Goal: Contribute content: Add original content to the website for others to see

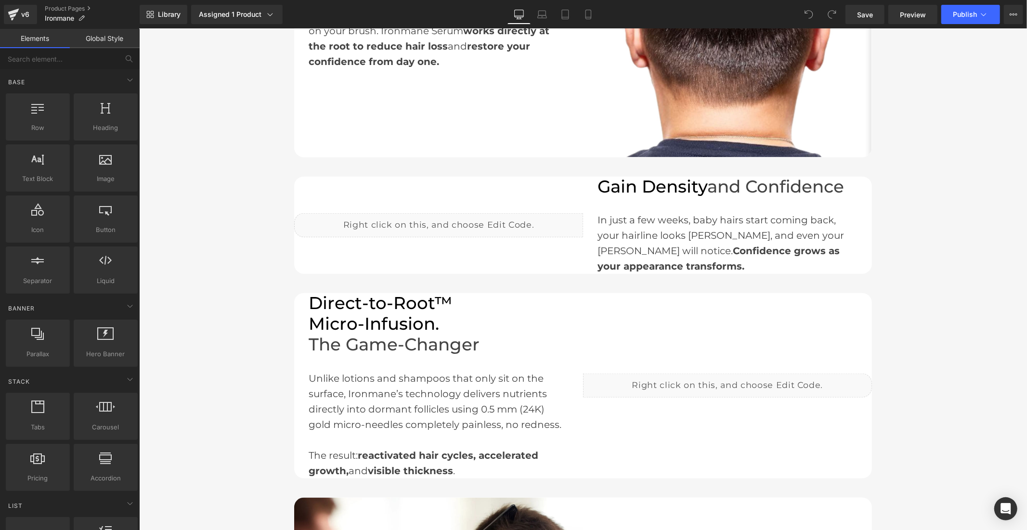
scroll to position [802, 0]
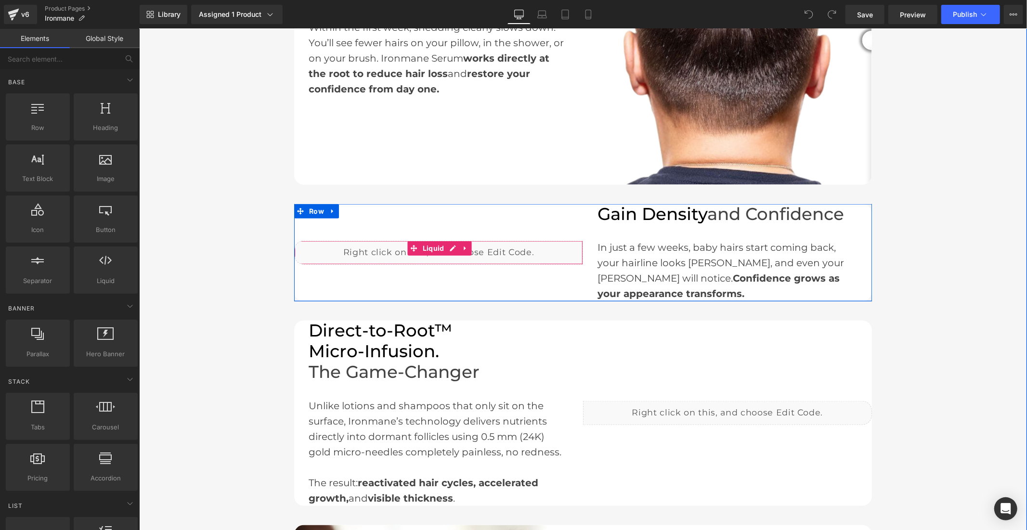
click at [447, 245] on div "Liquid" at bounding box center [438, 252] width 289 height 24
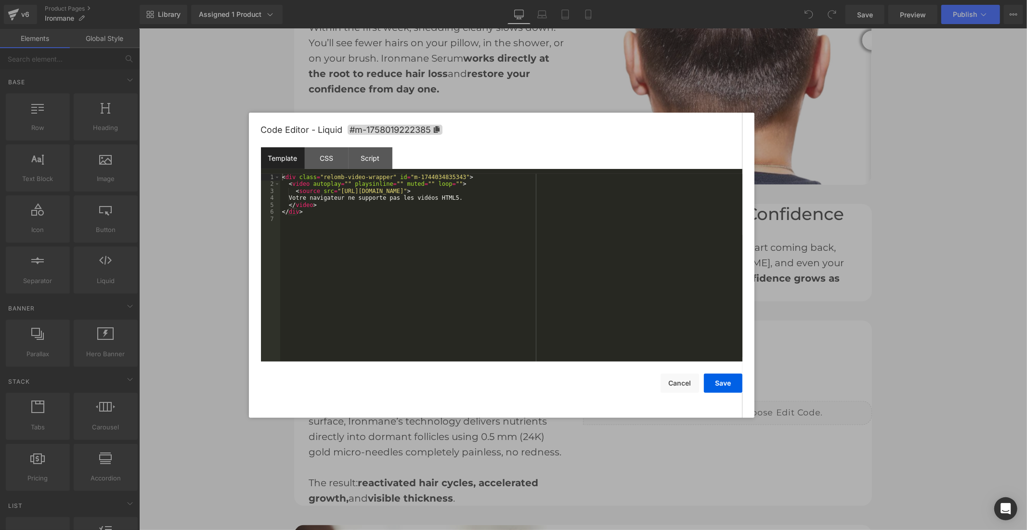
click at [929, 312] on div at bounding box center [513, 265] width 1027 height 530
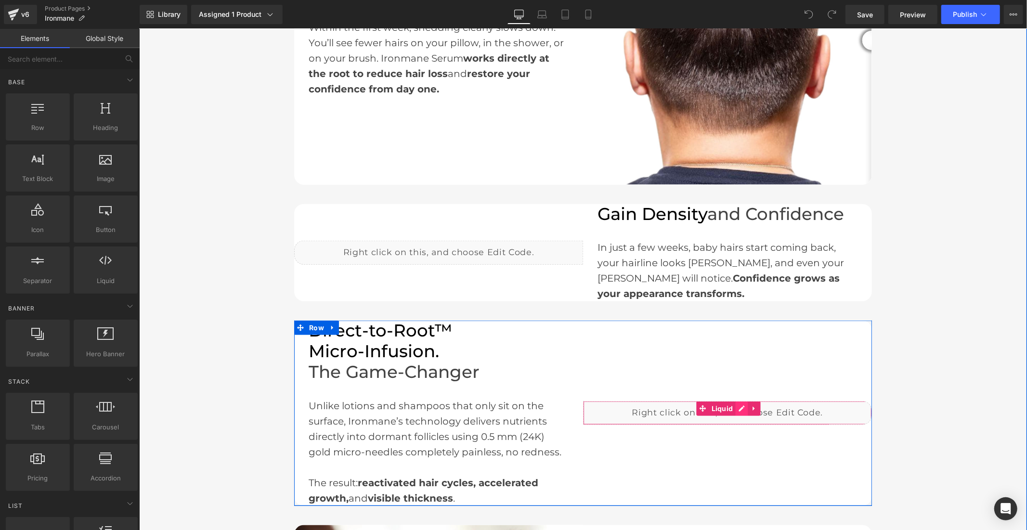
click at [738, 407] on div "Liquid" at bounding box center [726, 412] width 289 height 24
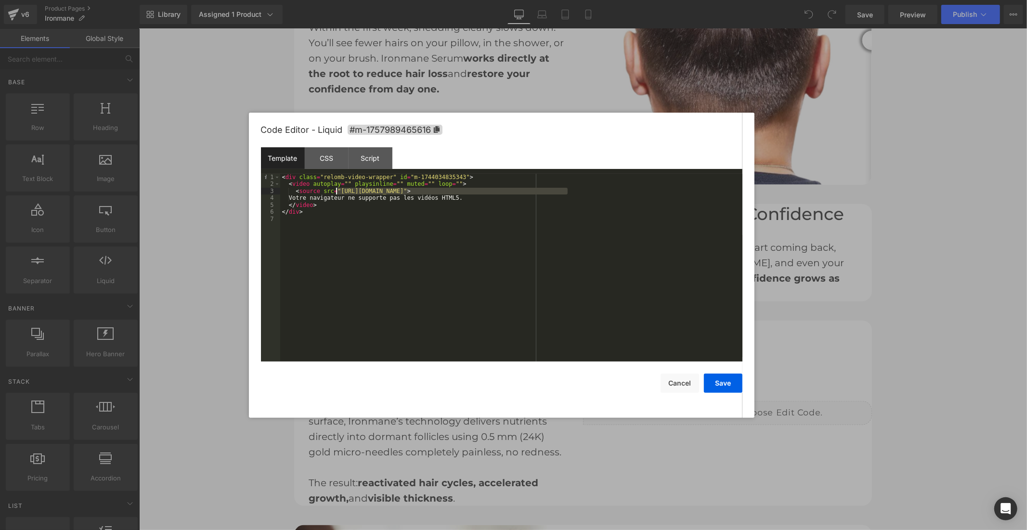
drag, startPoint x: 566, startPoint y: 191, endPoint x: 335, endPoint y: 189, distance: 231.5
click at [335, 189] on div "< div class = "relomb-video-wrapper" id = "m-1744034835343" > < video autoplay …" at bounding box center [511, 275] width 462 height 202
click at [720, 380] on button "Save" at bounding box center [723, 382] width 39 height 19
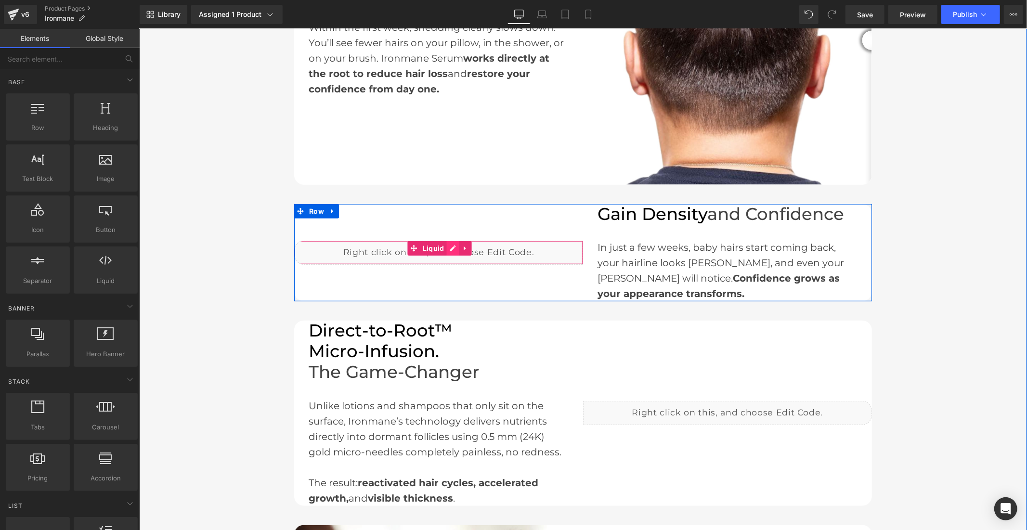
click at [446, 242] on div "Liquid" at bounding box center [438, 252] width 289 height 24
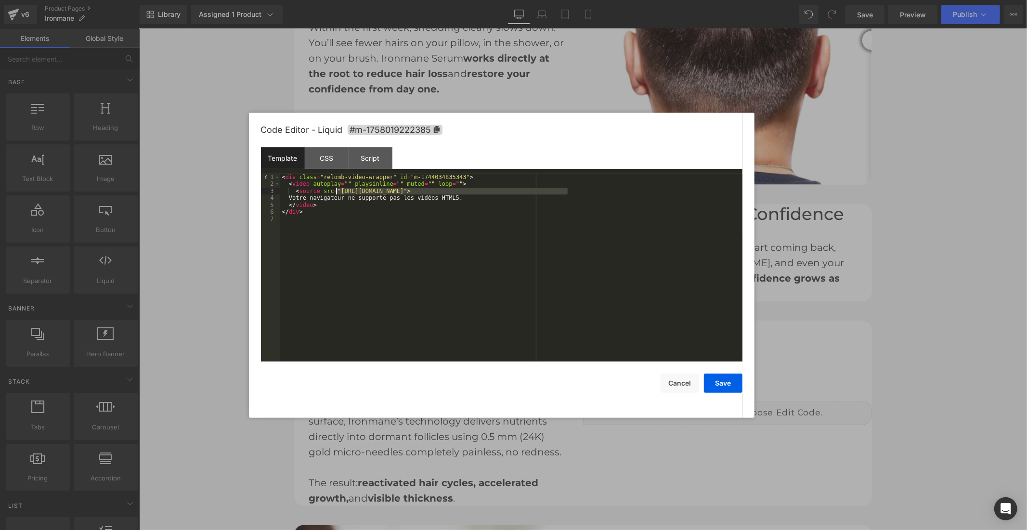
drag, startPoint x: 566, startPoint y: 191, endPoint x: 334, endPoint y: 193, distance: 231.5
click at [334, 193] on div "< div class = "relomb-video-wrapper" id = "m-1744034835343" > < video autoplay …" at bounding box center [511, 275] width 462 height 202
drag, startPoint x: 725, startPoint y: 388, endPoint x: 610, endPoint y: 300, distance: 144.6
click at [725, 388] on button "Save" at bounding box center [723, 382] width 39 height 19
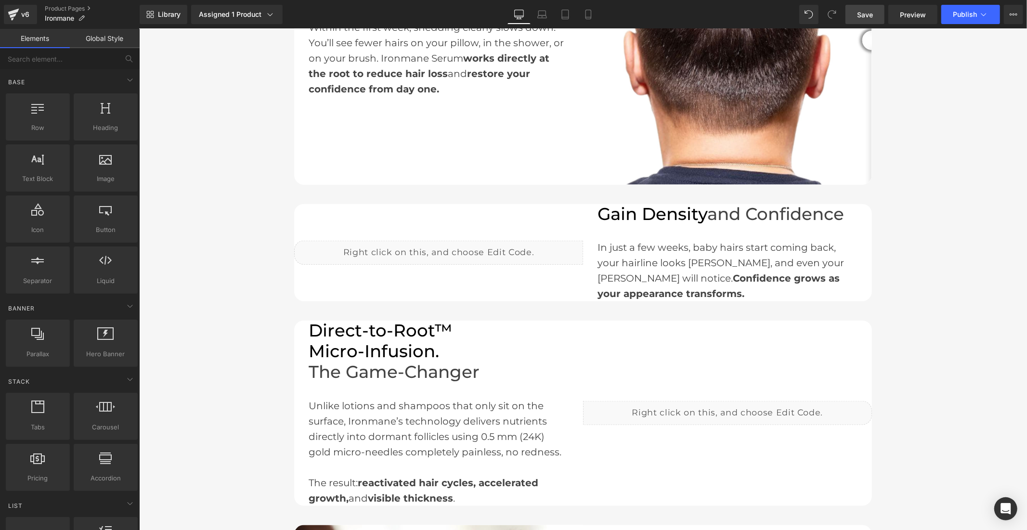
click at [869, 13] on span "Save" at bounding box center [865, 15] width 16 height 10
click at [915, 17] on span "Preview" at bounding box center [913, 15] width 26 height 10
click at [954, 7] on button "Publish" at bounding box center [970, 14] width 59 height 19
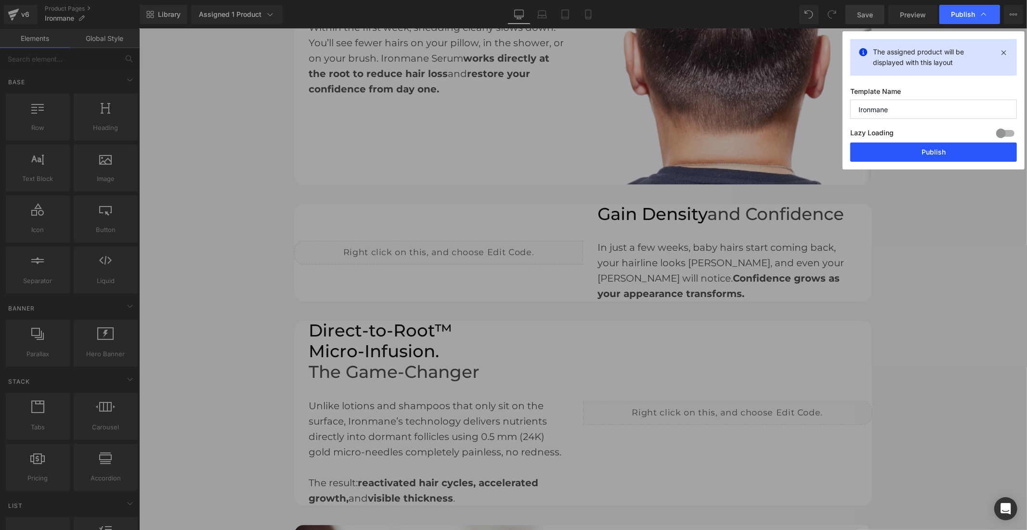
click at [934, 146] on button "Publish" at bounding box center [933, 151] width 167 height 19
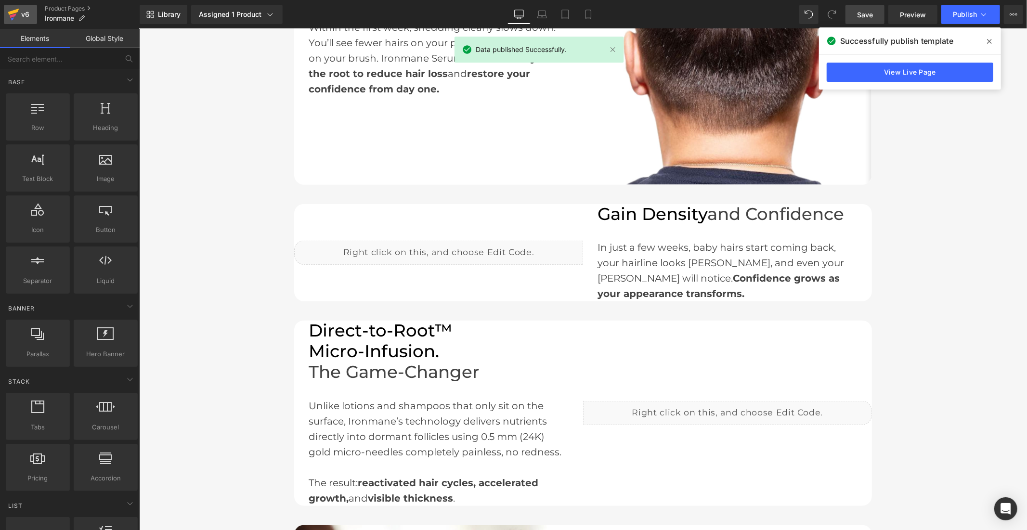
click at [26, 10] on div "v6" at bounding box center [25, 14] width 12 height 13
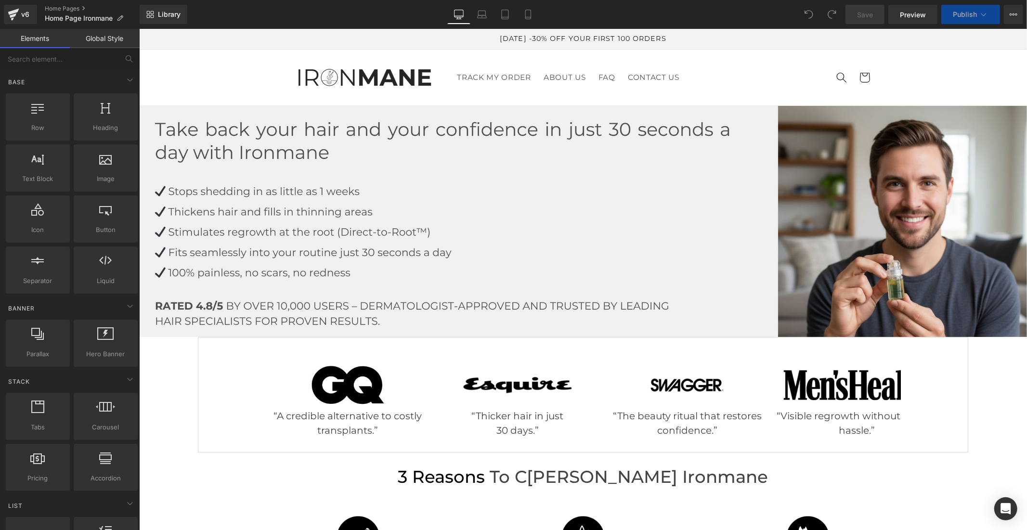
scroll to position [1016, 0]
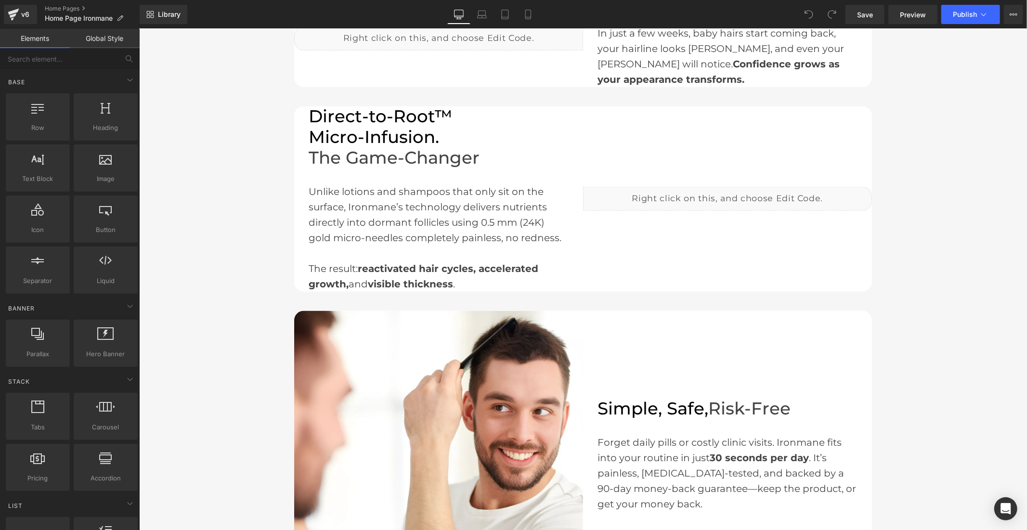
click at [740, 198] on div "Liquid" at bounding box center [726, 198] width 289 height 24
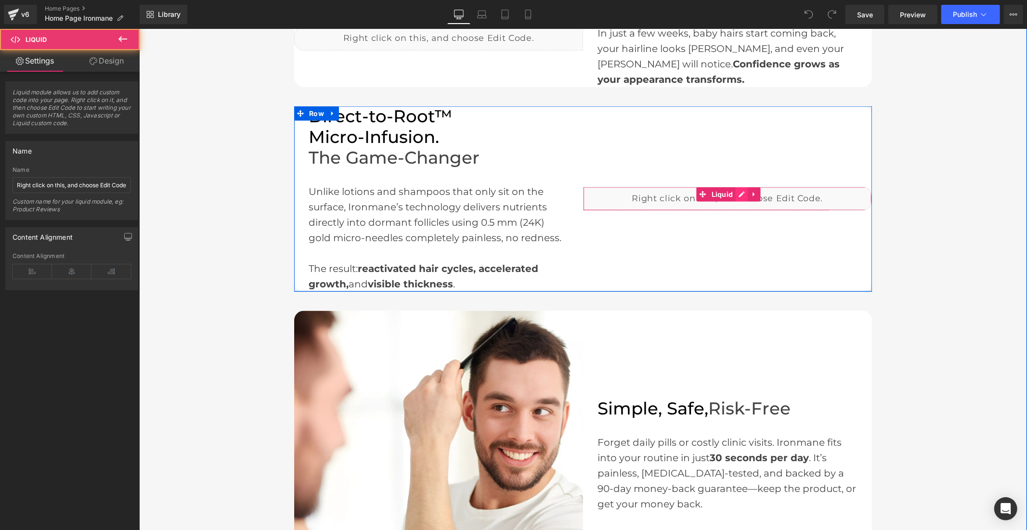
click at [739, 193] on div "Liquid" at bounding box center [726, 198] width 289 height 24
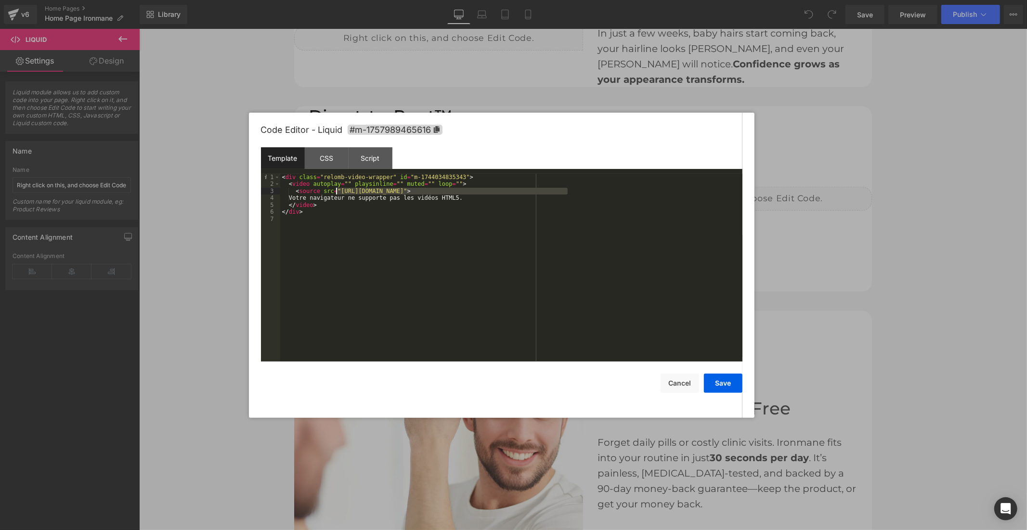
drag, startPoint x: 566, startPoint y: 190, endPoint x: 336, endPoint y: 193, distance: 230.1
click at [336, 193] on div "< div class = "relomb-video-wrapper" id = "m-1744034835343" > < video autoplay …" at bounding box center [511, 275] width 462 height 202
click at [723, 386] on button "Save" at bounding box center [723, 382] width 39 height 19
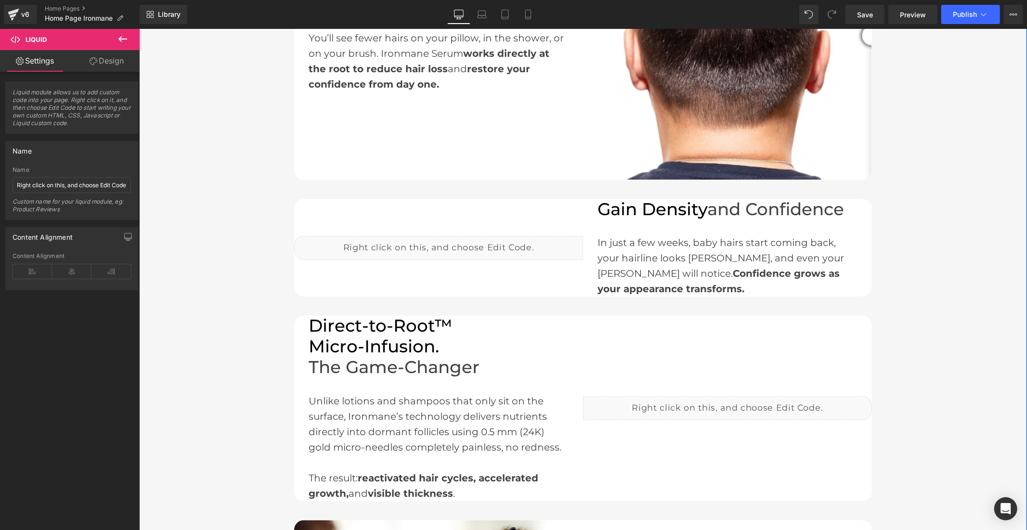
scroll to position [802, 0]
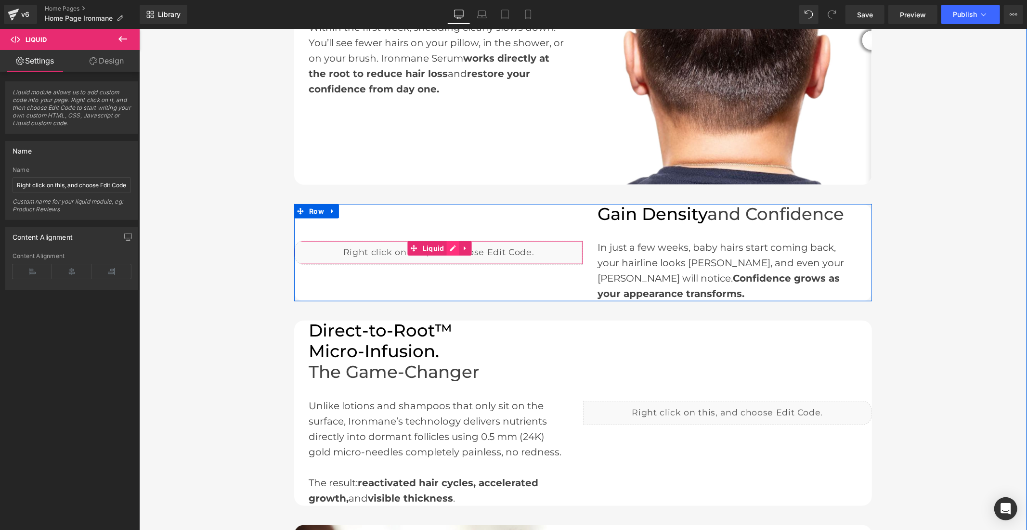
click at [448, 247] on div "Liquid" at bounding box center [438, 252] width 289 height 24
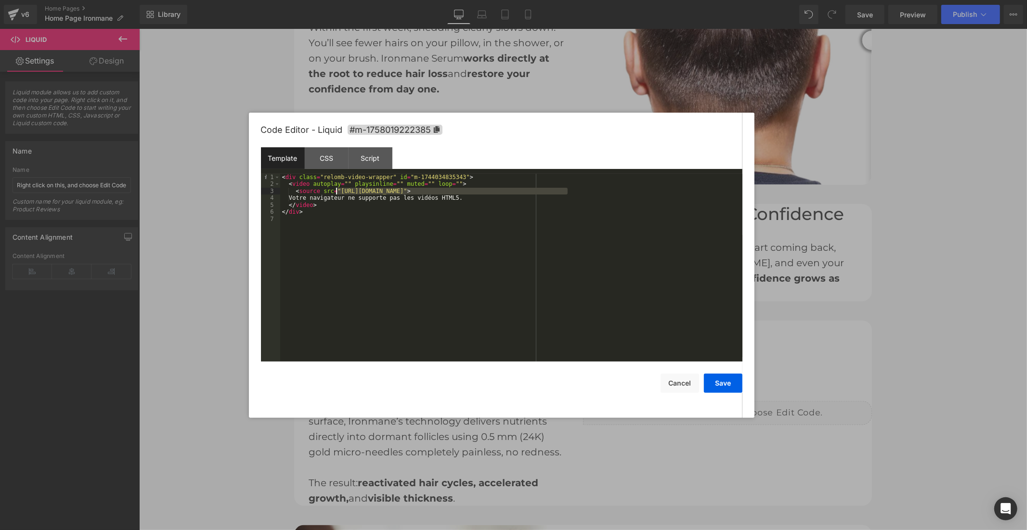
drag, startPoint x: 568, startPoint y: 190, endPoint x: 337, endPoint y: 192, distance: 231.0
click at [337, 192] on div "< div class = "relomb-video-wrapper" id = "m-1744034835343" > < video autoplay …" at bounding box center [511, 275] width 462 height 202
click at [716, 386] on button "Save" at bounding box center [723, 382] width 39 height 19
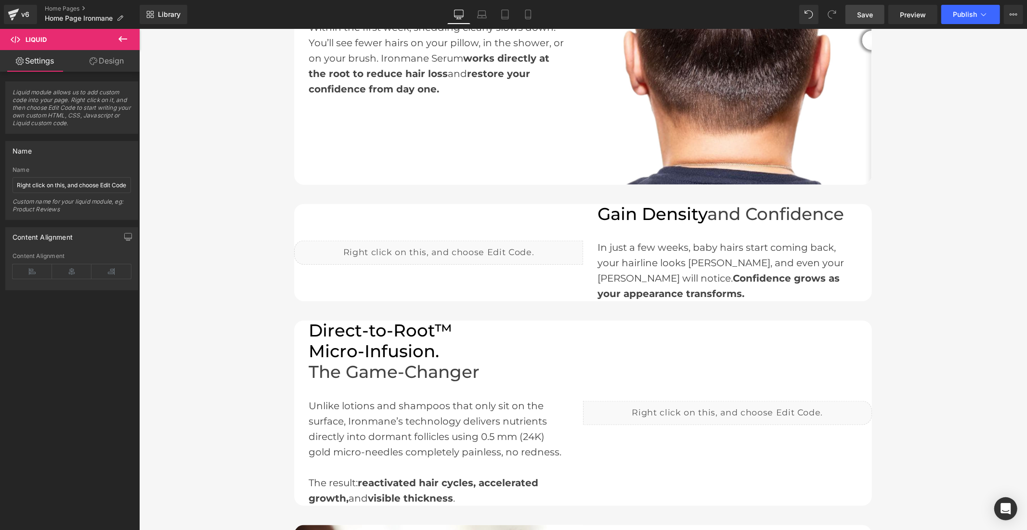
click at [865, 13] on span "Save" at bounding box center [865, 15] width 16 height 10
click at [964, 14] on span "Publish" at bounding box center [964, 15] width 24 height 8
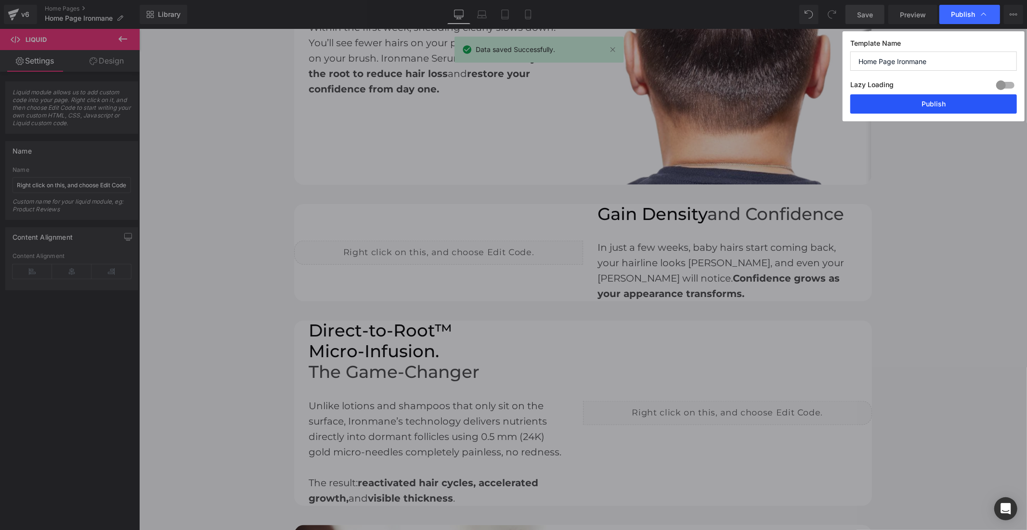
click at [969, 106] on button "Publish" at bounding box center [933, 103] width 167 height 19
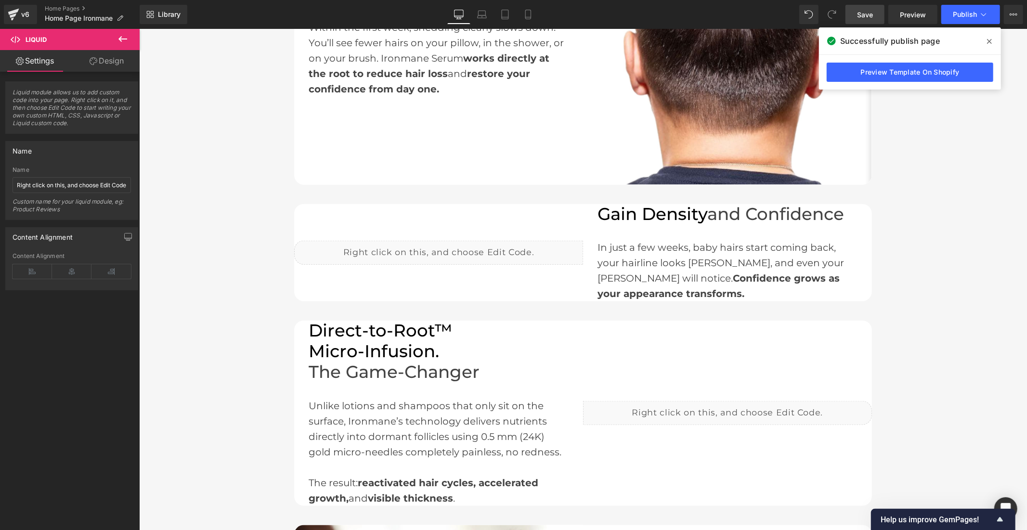
click at [987, 44] on icon at bounding box center [989, 42] width 5 height 8
